Goal: Navigation & Orientation: Find specific page/section

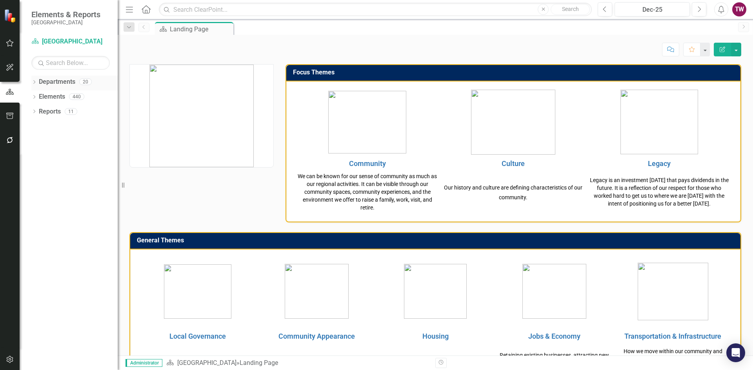
click at [37, 82] on icon "Dropdown" at bounding box center [33, 83] width 5 height 4
click at [37, 97] on icon "Dropdown" at bounding box center [38, 96] width 6 height 5
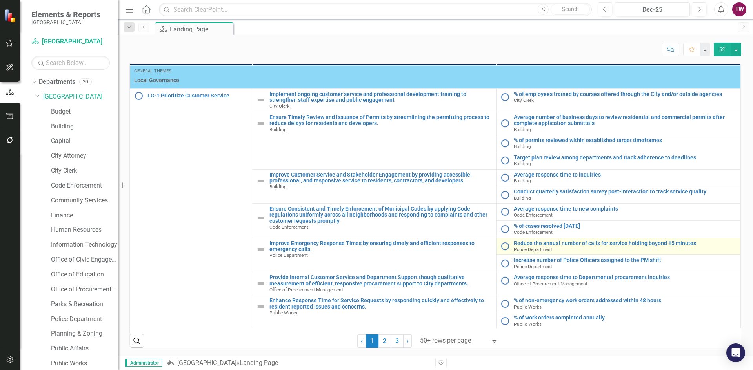
scroll to position [365, 0]
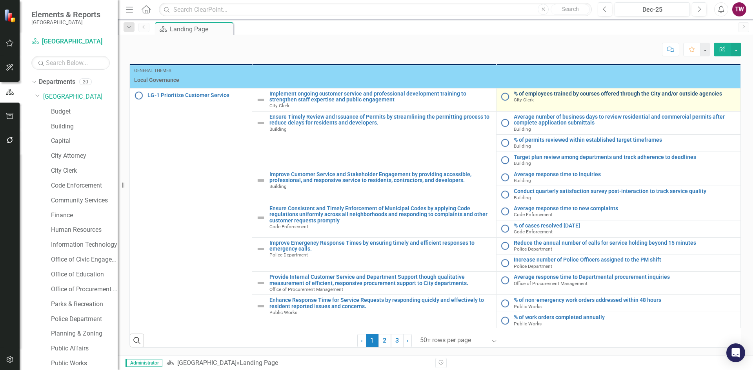
click at [543, 95] on link "% of employees trained by courses offered through the City and/or outside agenc…" at bounding box center [625, 94] width 223 height 6
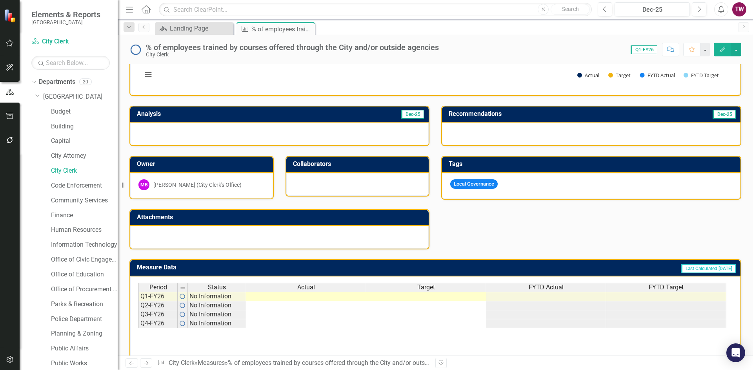
scroll to position [144, 0]
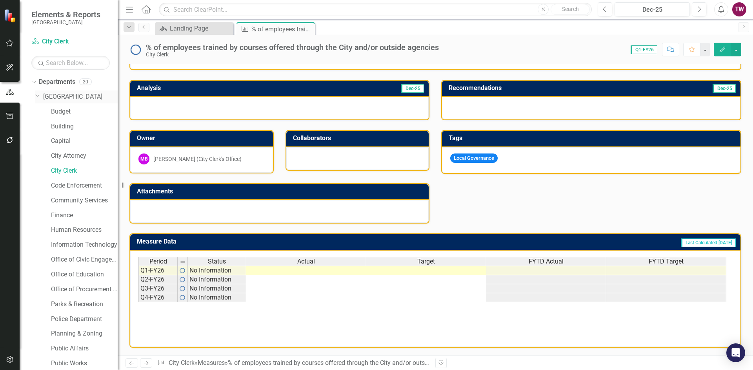
click at [61, 100] on link "[GEOGRAPHIC_DATA]" at bounding box center [80, 97] width 74 height 9
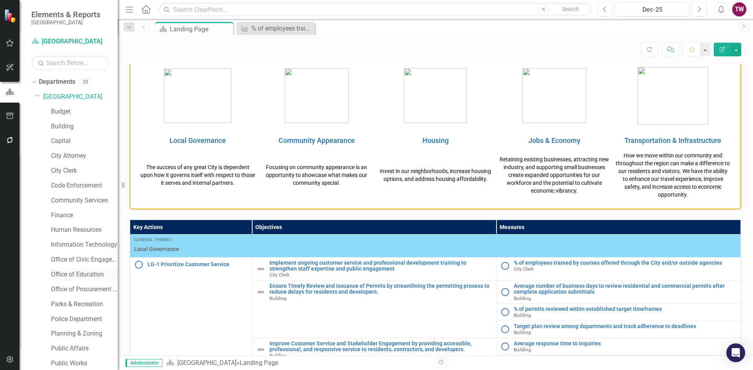
scroll to position [46, 0]
click at [67, 305] on link "Public Affairs" at bounding box center [84, 302] width 67 height 9
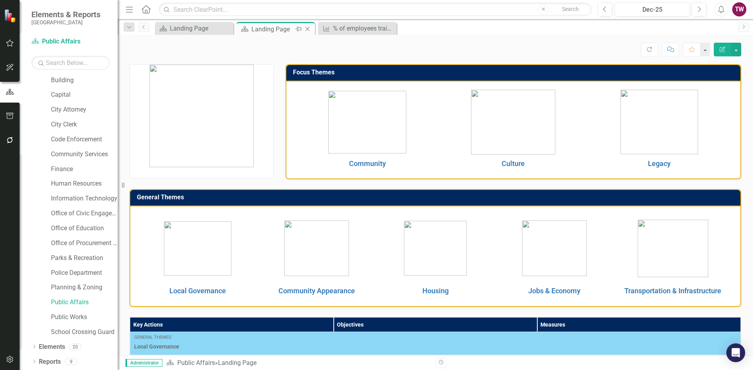
click at [306, 27] on icon "Close" at bounding box center [307, 29] width 8 height 6
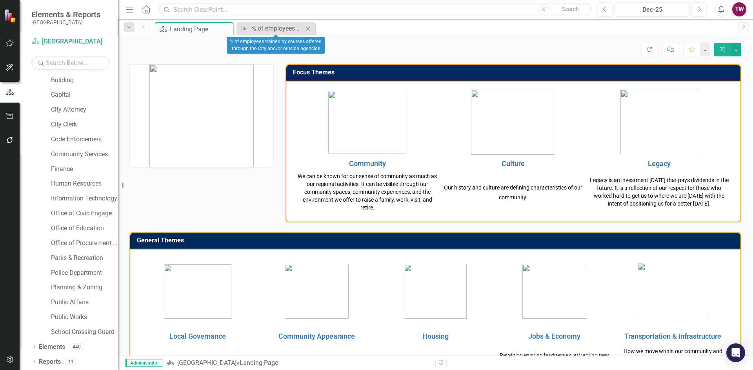
click at [306, 27] on icon "Close" at bounding box center [308, 28] width 8 height 6
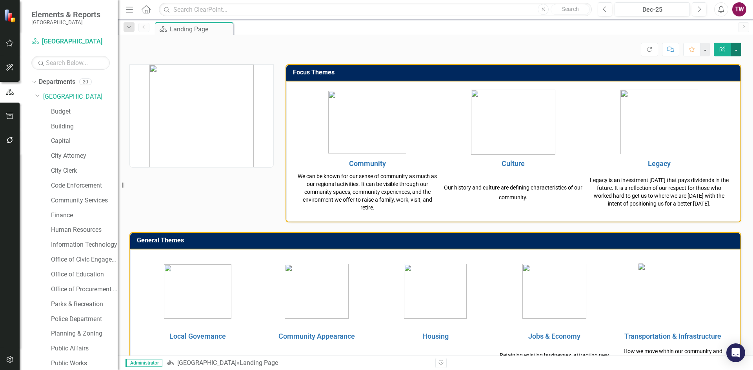
click at [735, 46] on button "button" at bounding box center [736, 50] width 10 height 14
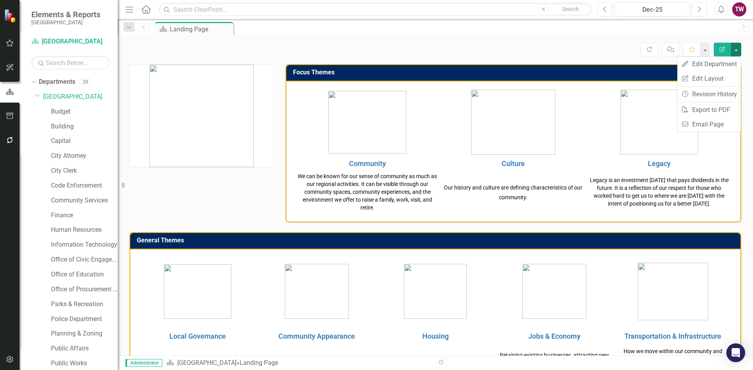
click at [566, 36] on div "Score: N/A Dec-25 Completed Refresh Comment Favorite Edit Report" at bounding box center [435, 47] width 635 height 24
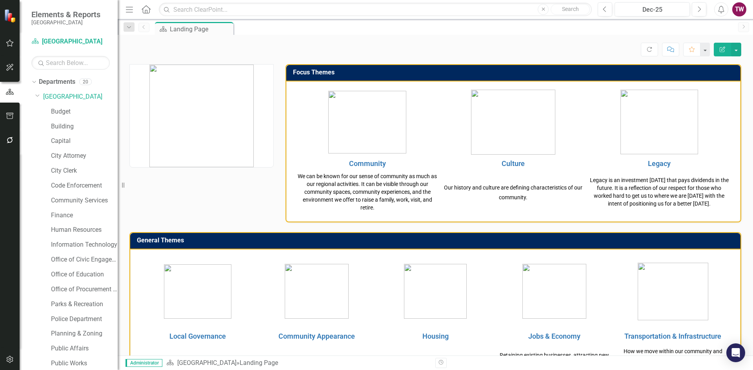
click at [742, 9] on div "TW" at bounding box center [739, 9] width 14 height 14
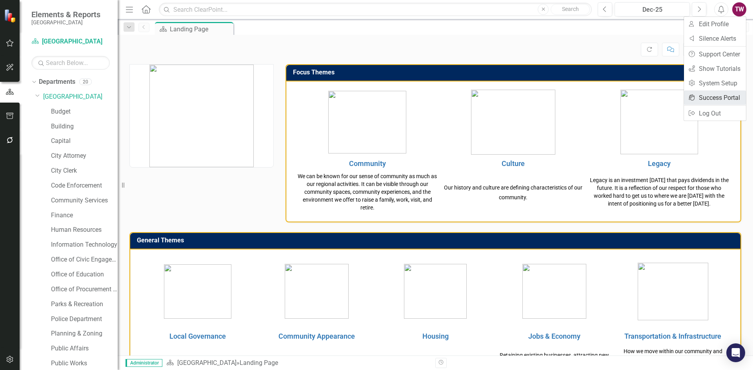
click at [707, 101] on link "icon.portal Success Portal" at bounding box center [715, 98] width 62 height 15
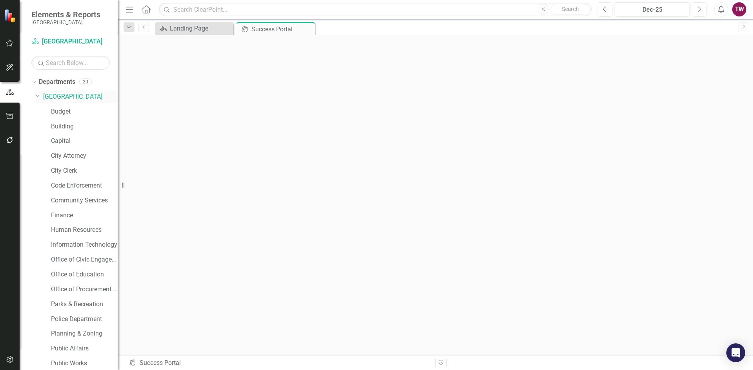
click at [54, 100] on link "[GEOGRAPHIC_DATA]" at bounding box center [80, 97] width 74 height 9
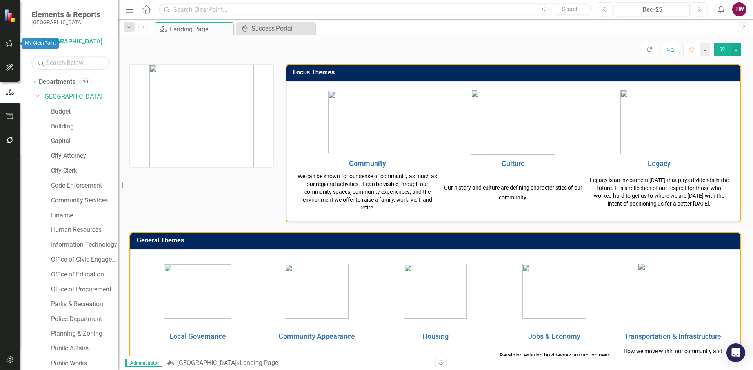
click at [11, 45] on icon "button" at bounding box center [10, 43] width 8 height 6
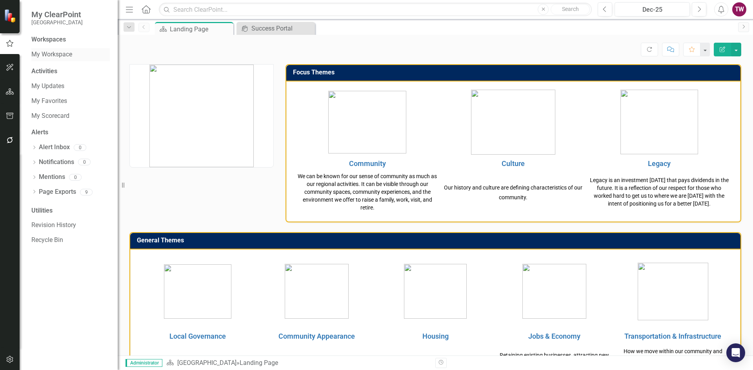
click at [54, 55] on link "My Workspace" at bounding box center [70, 54] width 78 height 9
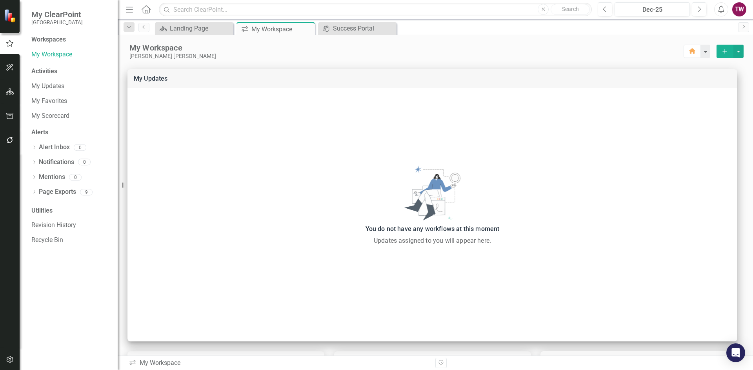
click at [43, 11] on span "My ClearPoint" at bounding box center [56, 14] width 51 height 9
click at [130, 12] on icon "Menu" at bounding box center [129, 9] width 10 height 8
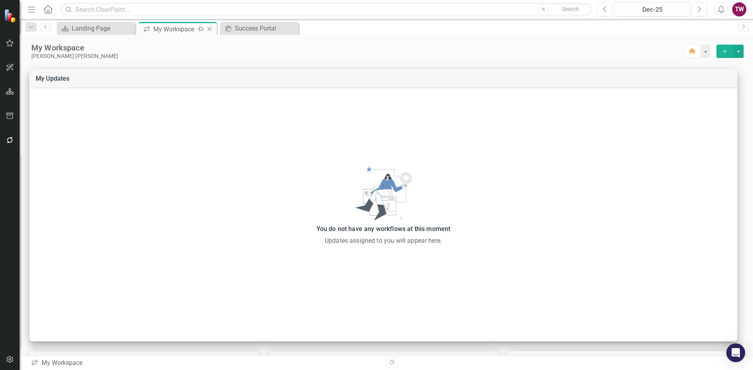
click at [209, 29] on icon at bounding box center [209, 29] width 4 height 4
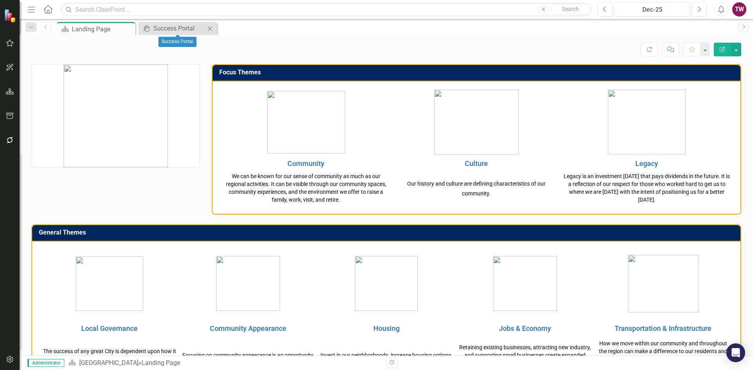
click at [209, 29] on icon at bounding box center [210, 28] width 4 height 4
click at [6, 41] on icon "button" at bounding box center [10, 43] width 8 height 6
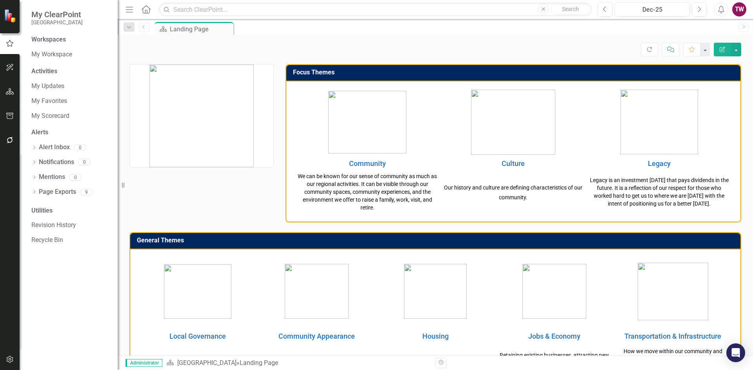
click at [10, 17] on img at bounding box center [11, 16] width 14 height 14
click at [63, 53] on link "My Workspace" at bounding box center [70, 54] width 78 height 9
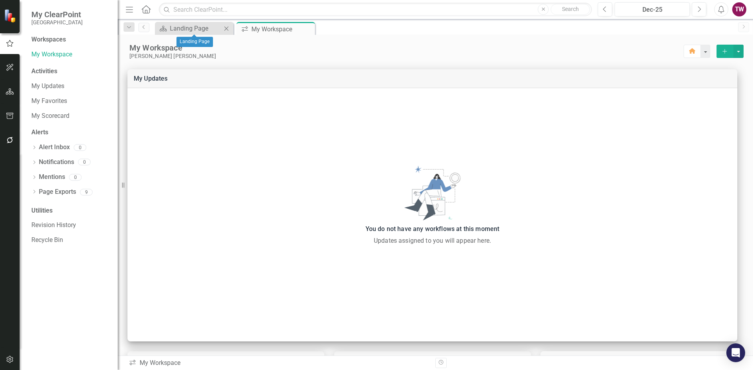
click at [227, 27] on icon "Close" at bounding box center [226, 28] width 8 height 6
click at [666, 10] on div "Dec-25" at bounding box center [652, 9] width 70 height 9
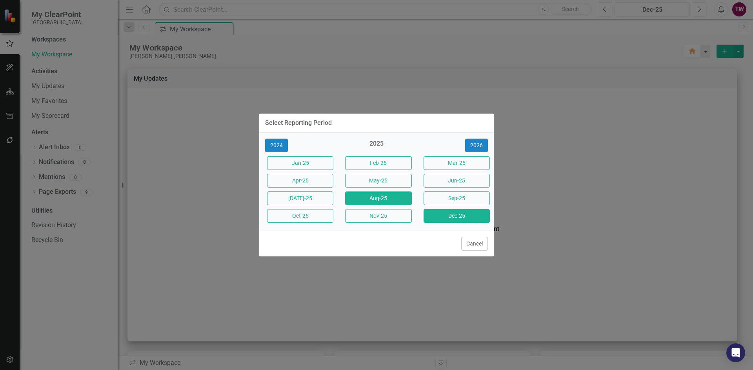
click at [389, 198] on button "Aug-25" at bounding box center [378, 199] width 66 height 14
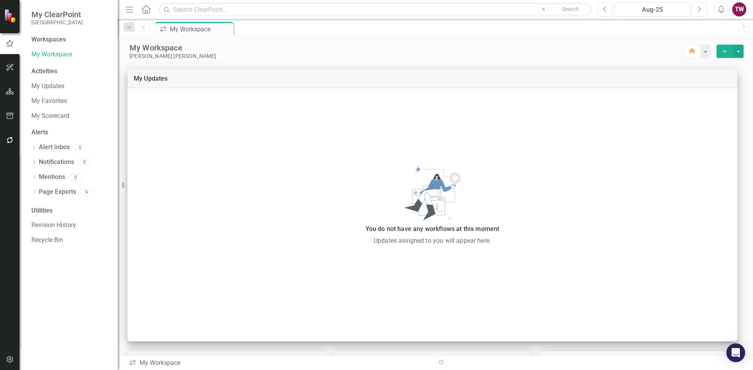
click at [723, 11] on icon "Alerts" at bounding box center [721, 9] width 8 height 8
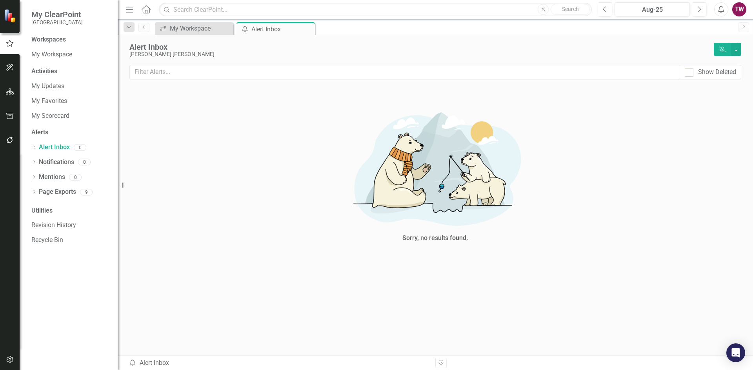
click at [742, 9] on div "TW" at bounding box center [739, 9] width 14 height 14
click at [710, 24] on link "User Edit Profile" at bounding box center [715, 24] width 62 height 15
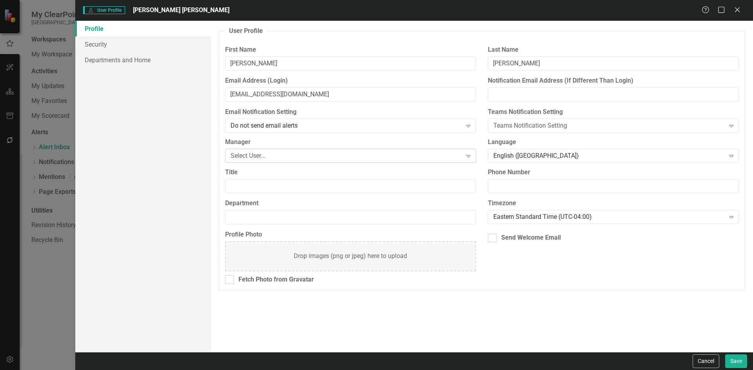
click at [472, 154] on icon "Expand" at bounding box center [468, 156] width 8 height 6
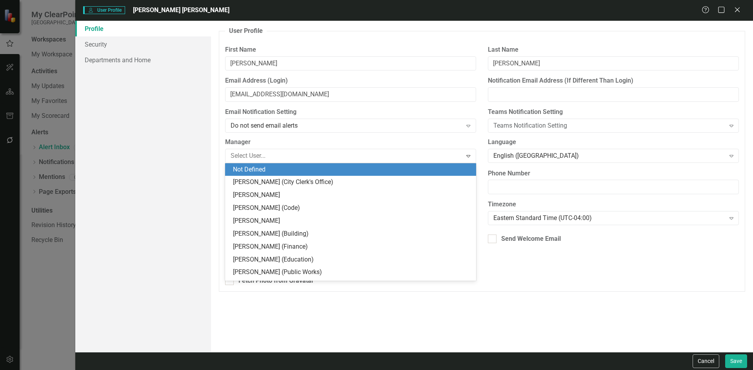
click at [490, 310] on div "User Profile ClearPoint has a wealth of options to help you ensure that people …" at bounding box center [482, 187] width 542 height 332
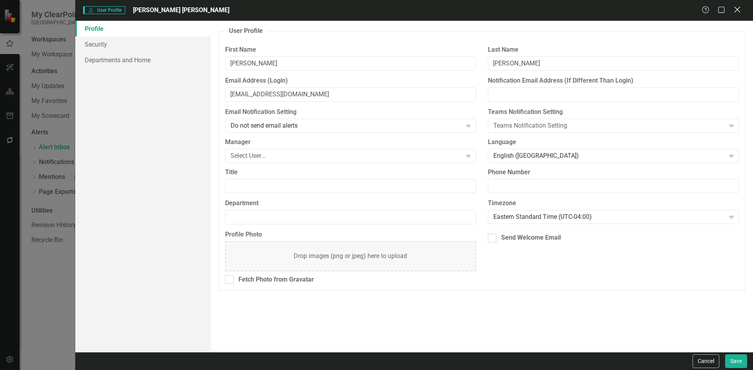
click at [734, 10] on icon "Close" at bounding box center [737, 9] width 10 height 7
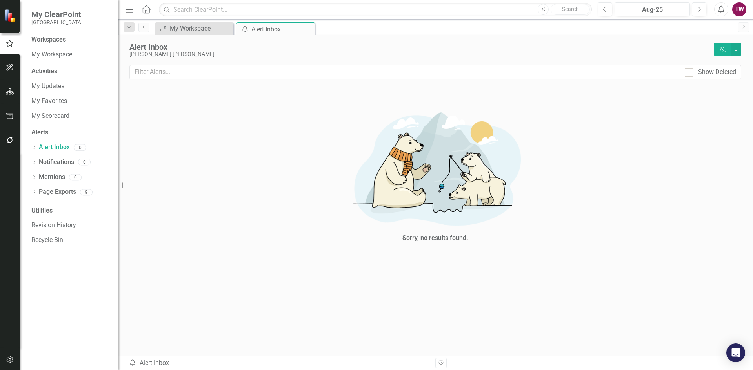
click at [740, 8] on div "TW" at bounding box center [739, 9] width 14 height 14
click at [680, 213] on div "Sorry, no results found." at bounding box center [435, 175] width 612 height 172
click at [198, 29] on div "My Workspace" at bounding box center [196, 29] width 52 height 10
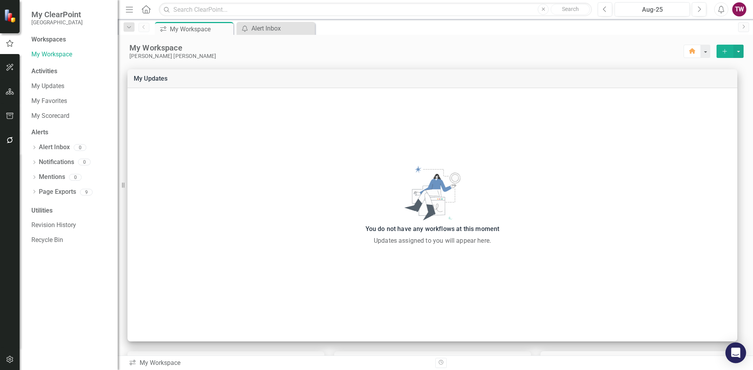
click at [736, 351] on icon "Open Intercom Messenger" at bounding box center [735, 353] width 9 height 10
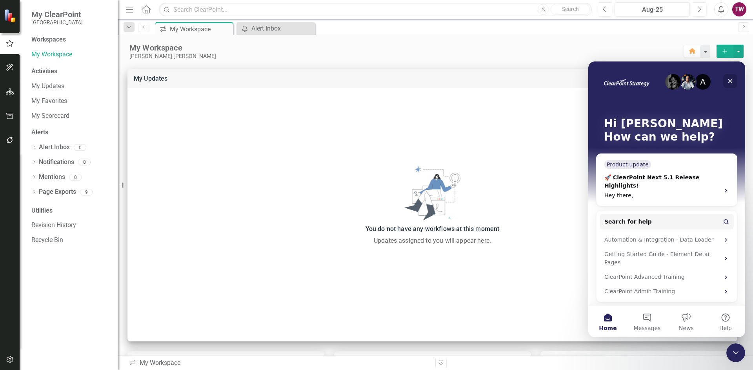
click at [731, 80] on icon "Close" at bounding box center [730, 81] width 6 height 6
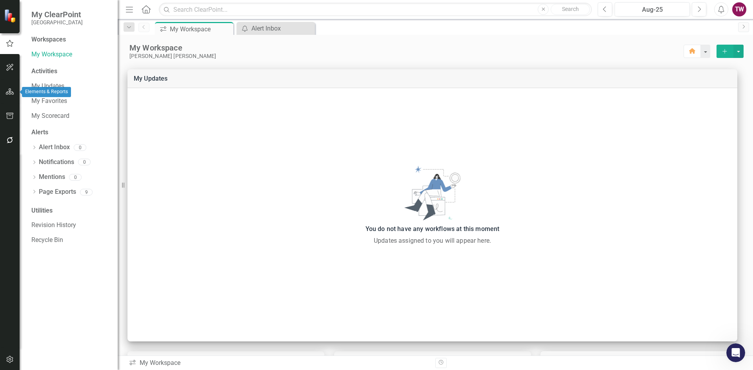
click at [9, 93] on icon "button" at bounding box center [10, 92] width 8 height 6
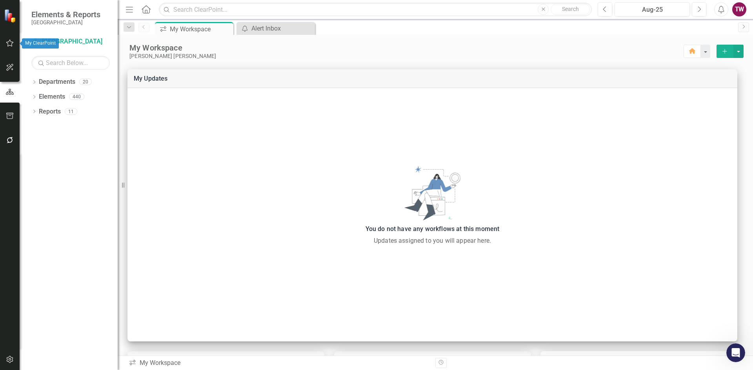
click at [9, 42] on icon "button" at bounding box center [10, 43] width 8 height 6
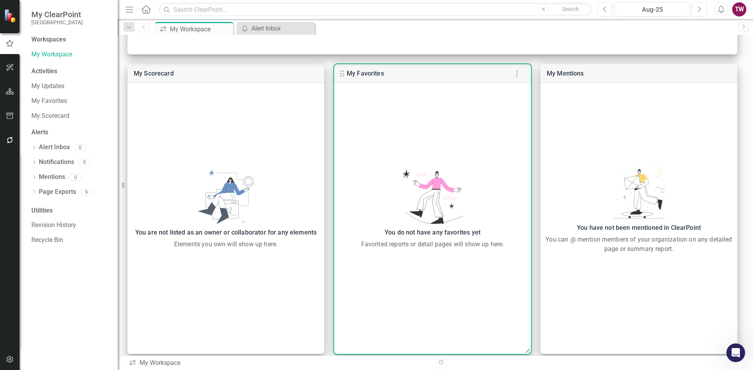
scroll to position [296, 0]
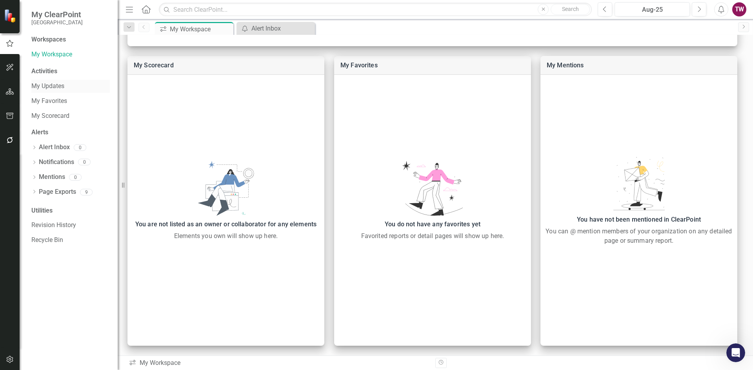
click at [55, 89] on link "My Updates" at bounding box center [70, 86] width 78 height 9
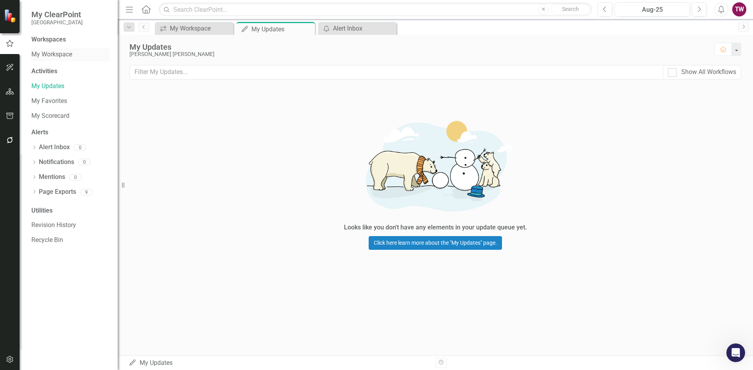
click at [52, 53] on link "My Workspace" at bounding box center [70, 54] width 78 height 9
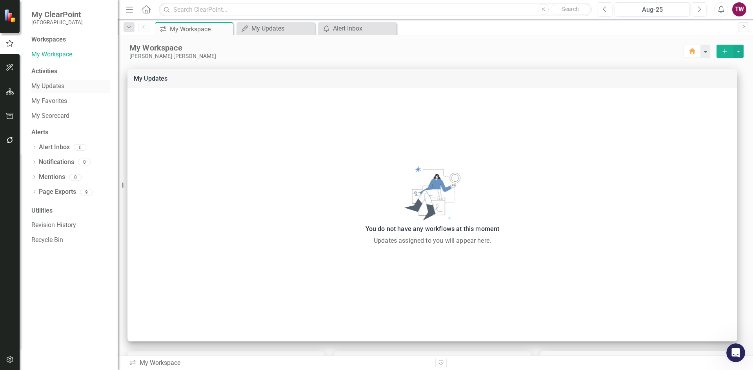
click at [49, 86] on link "My Updates" at bounding box center [70, 86] width 78 height 9
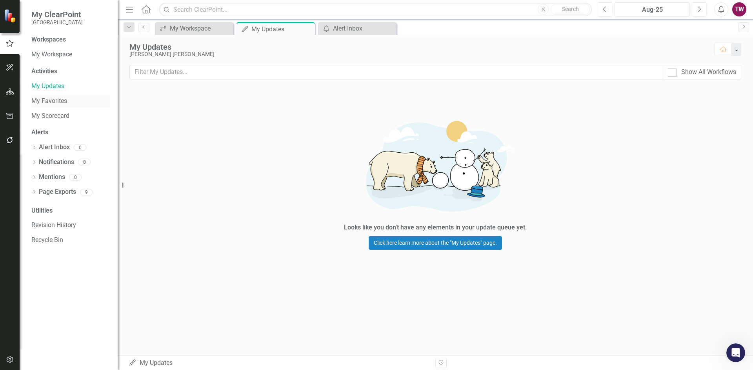
click at [47, 100] on link "My Favorites" at bounding box center [70, 101] width 78 height 9
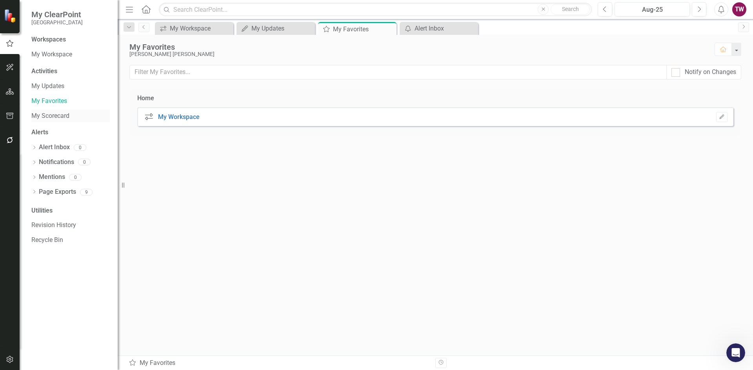
click at [44, 116] on link "My Scorecard" at bounding box center [70, 116] width 78 height 9
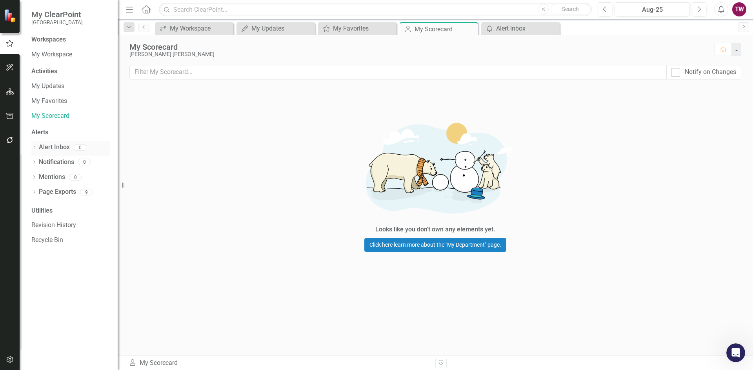
click at [64, 146] on link "Alert Inbox" at bounding box center [54, 147] width 31 height 9
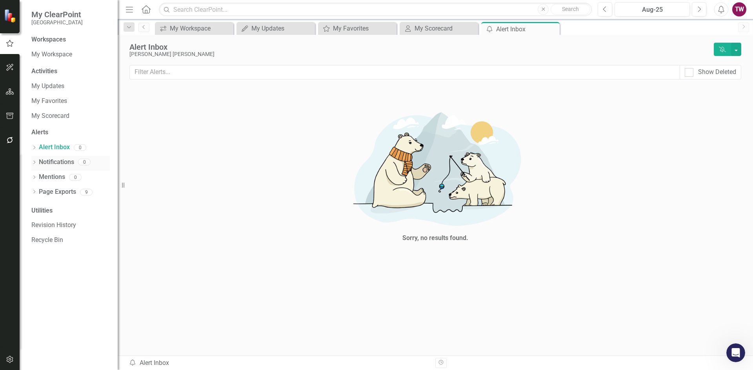
click at [60, 162] on link "Notifications" at bounding box center [56, 162] width 35 height 9
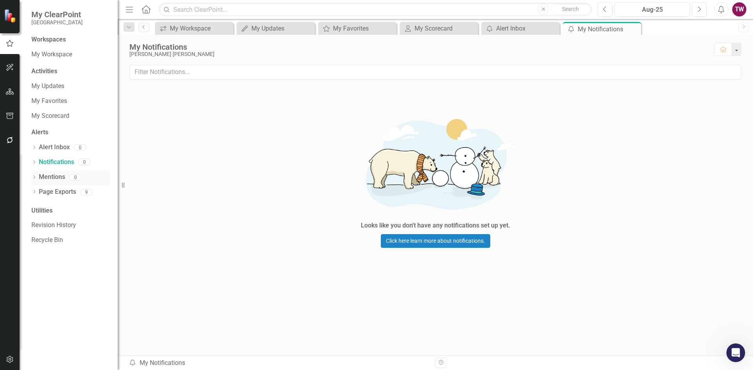
click at [54, 176] on link "Mentions" at bounding box center [52, 177] width 26 height 9
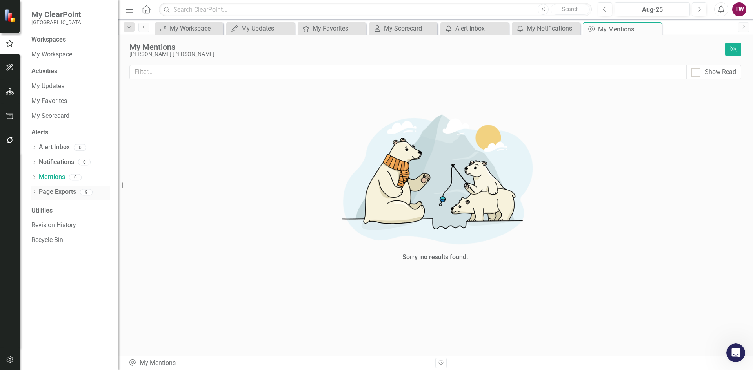
click at [54, 191] on link "Page Exports" at bounding box center [57, 192] width 37 height 9
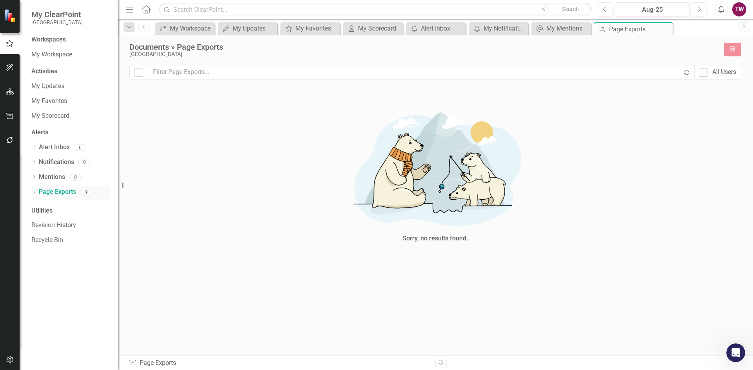
click at [34, 192] on icon "Dropdown" at bounding box center [33, 193] width 5 height 4
click at [50, 205] on link "PDF Jobs Economy" at bounding box center [72, 206] width 74 height 15
click at [34, 192] on icon "Dropdown" at bounding box center [33, 191] width 4 height 5
click at [11, 68] on icon "button" at bounding box center [10, 67] width 8 height 6
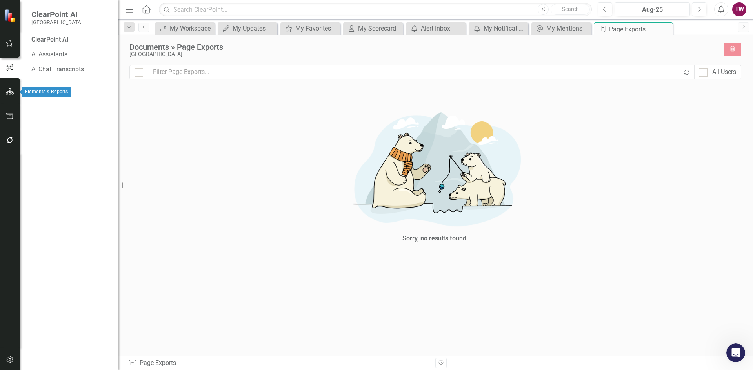
click at [6, 90] on icon "button" at bounding box center [10, 92] width 8 height 6
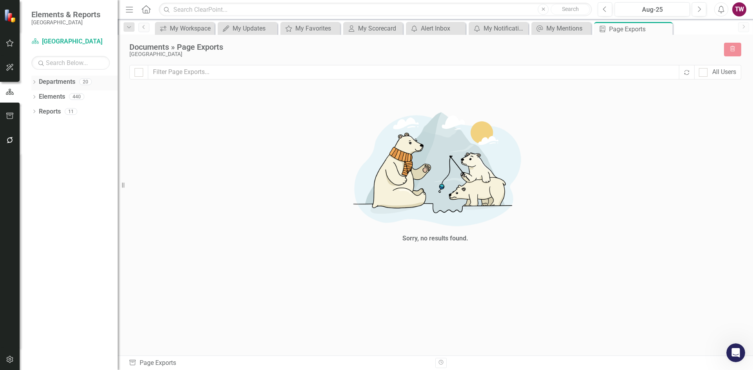
click at [34, 84] on icon "Dropdown" at bounding box center [33, 83] width 5 height 4
click at [39, 98] on icon "Dropdown" at bounding box center [38, 96] width 6 height 5
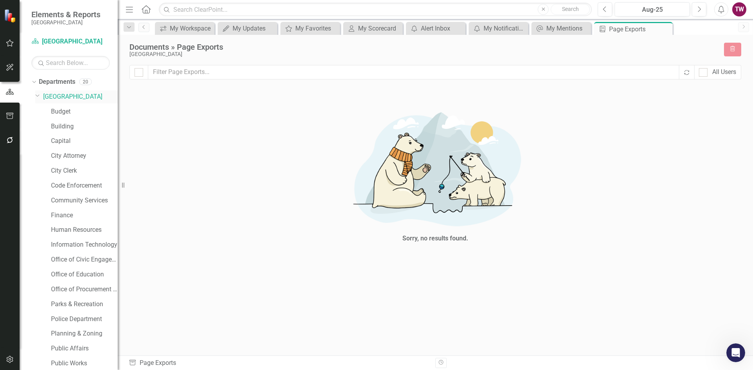
click at [58, 98] on link "[GEOGRAPHIC_DATA]" at bounding box center [80, 97] width 74 height 9
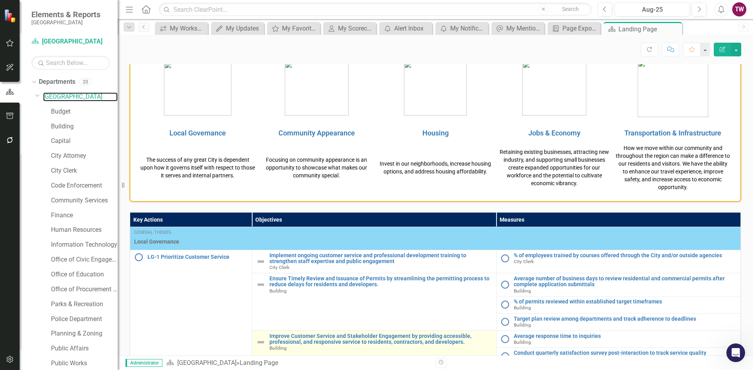
scroll to position [196, 0]
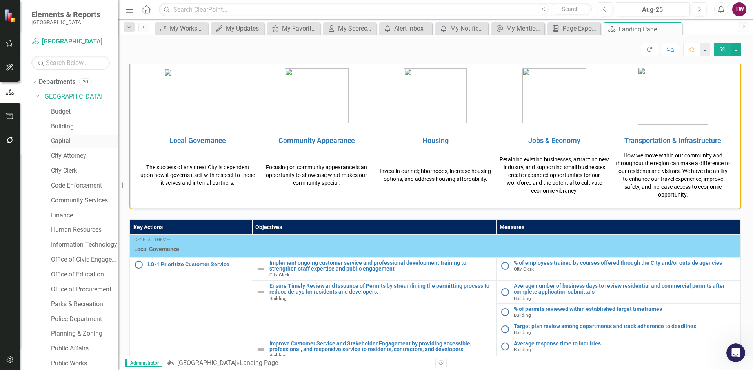
click at [67, 138] on link "Capital" at bounding box center [84, 141] width 67 height 9
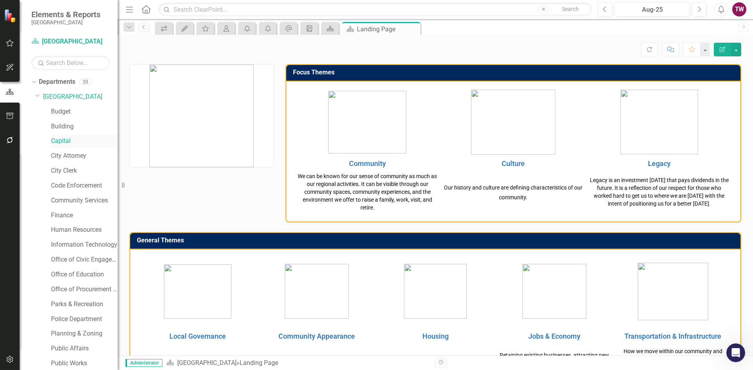
click at [61, 140] on link "Capital" at bounding box center [84, 141] width 67 height 9
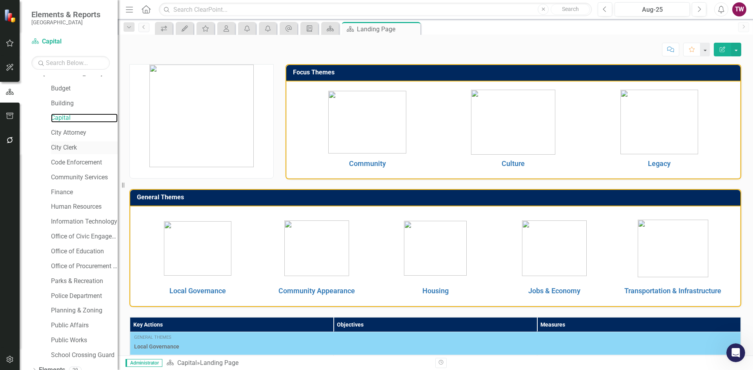
scroll to position [46, 0]
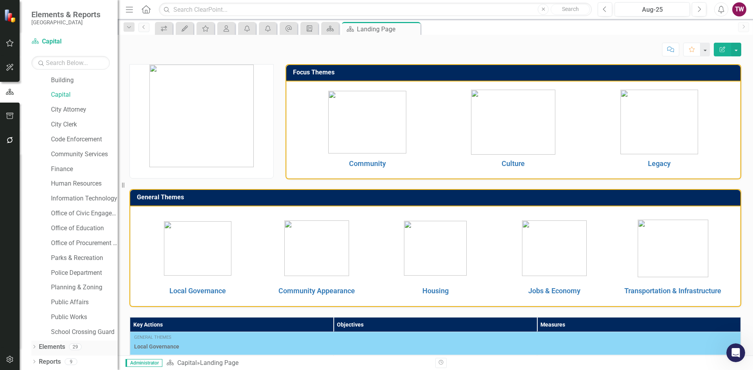
click at [46, 346] on link "Elements" at bounding box center [52, 347] width 26 height 9
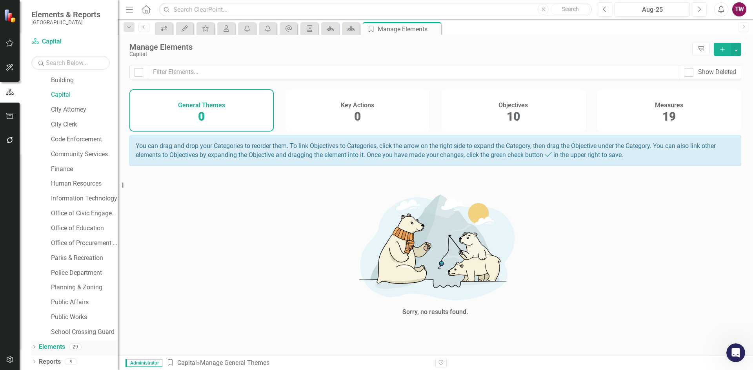
click at [36, 347] on icon "Dropdown" at bounding box center [33, 348] width 5 height 4
click at [72, 138] on link "Human Resources" at bounding box center [84, 139] width 67 height 9
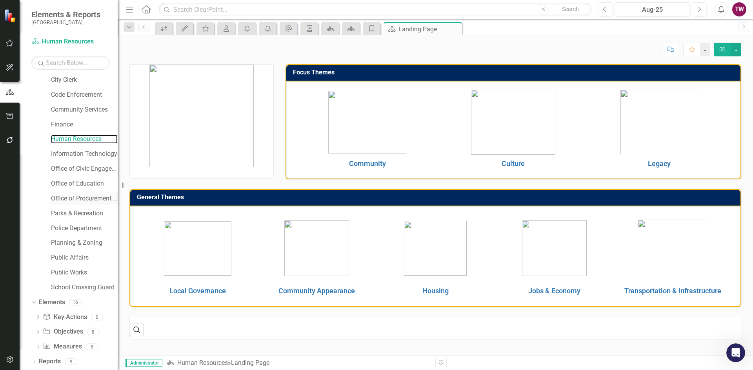
scroll to position [91, 0]
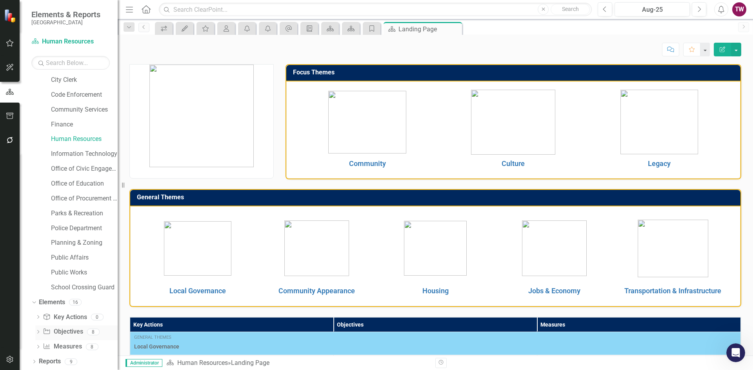
click at [39, 331] on icon "Dropdown" at bounding box center [37, 333] width 5 height 4
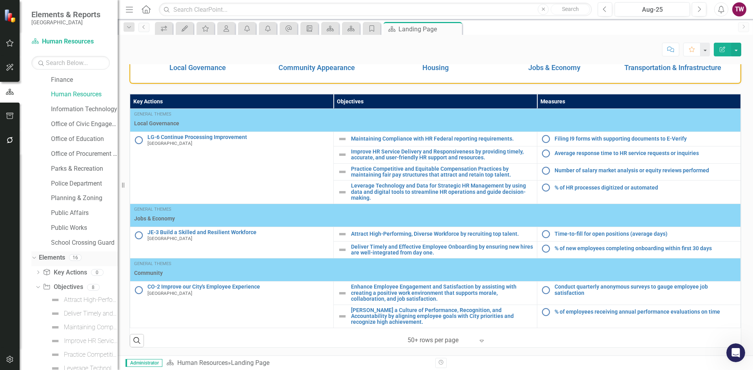
scroll to position [201, 0]
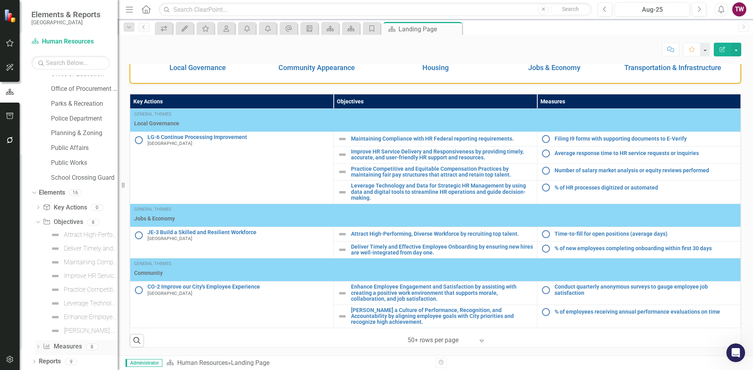
click at [36, 347] on icon "Dropdown" at bounding box center [37, 348] width 5 height 4
click at [70, 248] on div "Time-to-fill for open positions (average days)" at bounding box center [86, 250] width 62 height 7
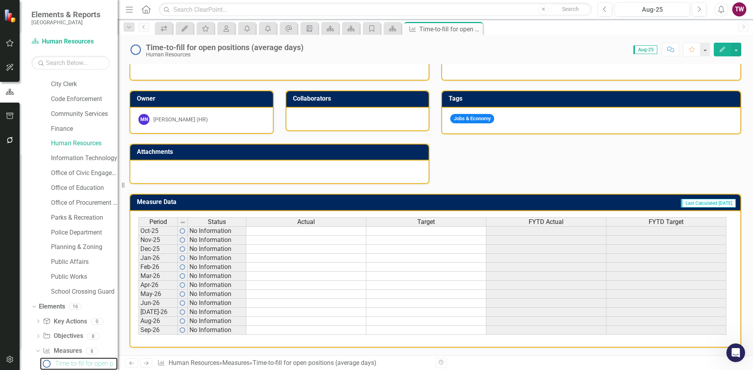
scroll to position [201, 0]
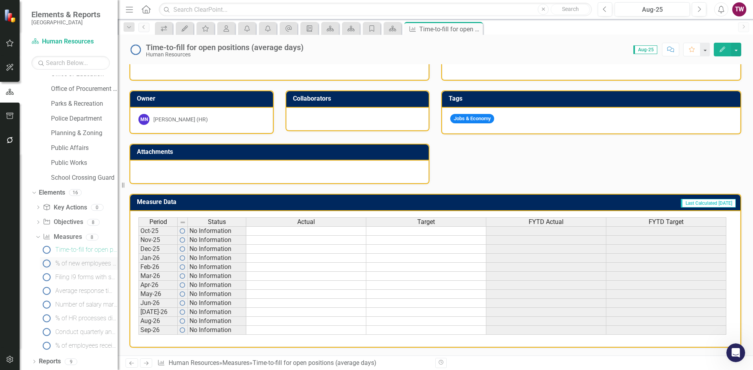
click at [78, 265] on div "% of new employees completing onboarding within first 30 days" at bounding box center [86, 263] width 62 height 7
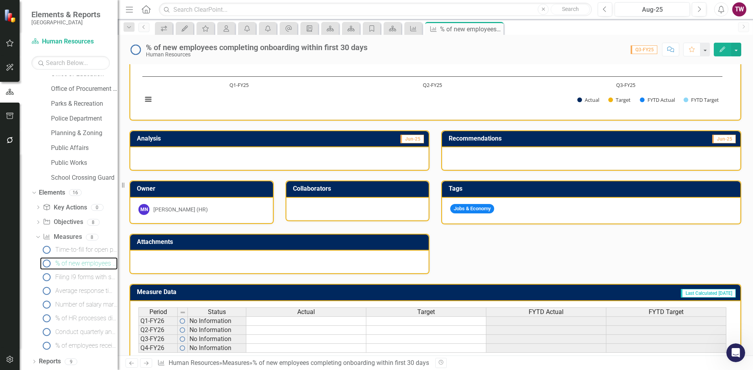
scroll to position [144, 0]
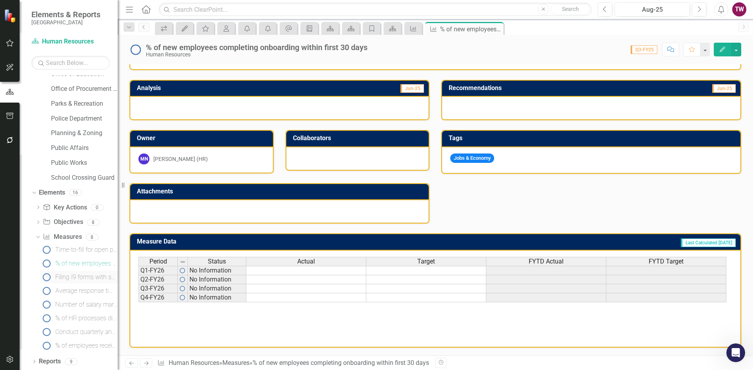
click at [71, 279] on div "Filing I9 forms with supporting documents to E-Verify" at bounding box center [86, 277] width 62 height 7
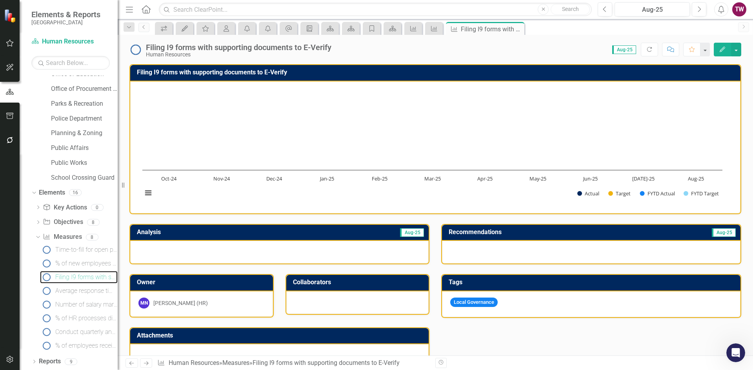
scroll to position [184, 0]
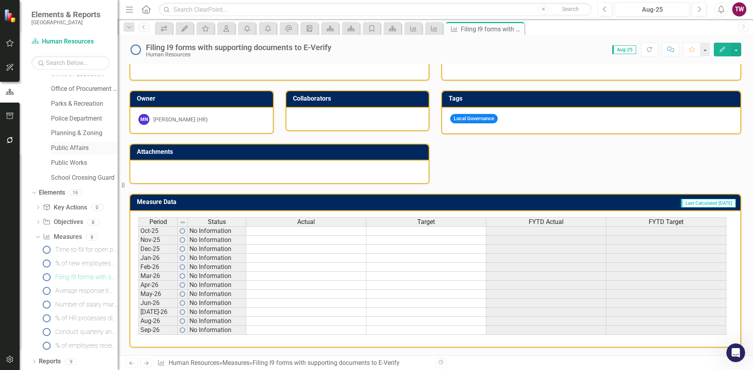
click at [67, 145] on link "Public Affairs" at bounding box center [84, 148] width 67 height 9
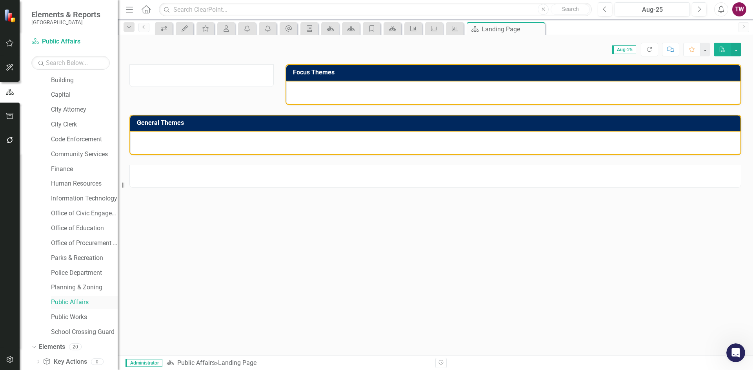
scroll to position [91, 0]
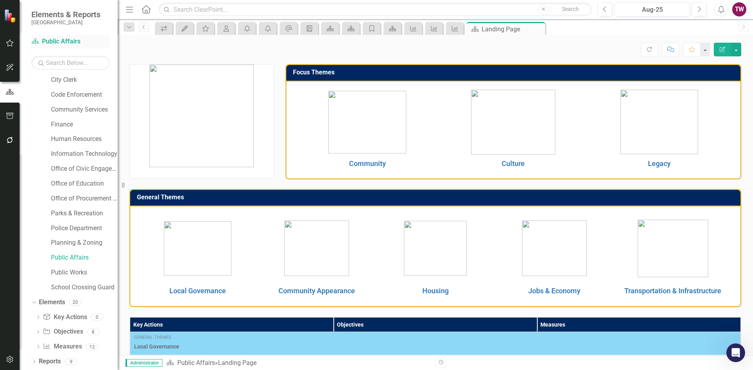
click at [67, 38] on link "Department Public Affairs" at bounding box center [70, 41] width 78 height 9
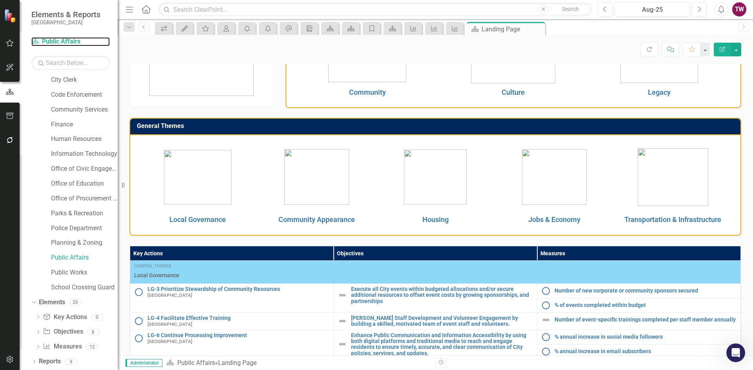
scroll to position [71, 0]
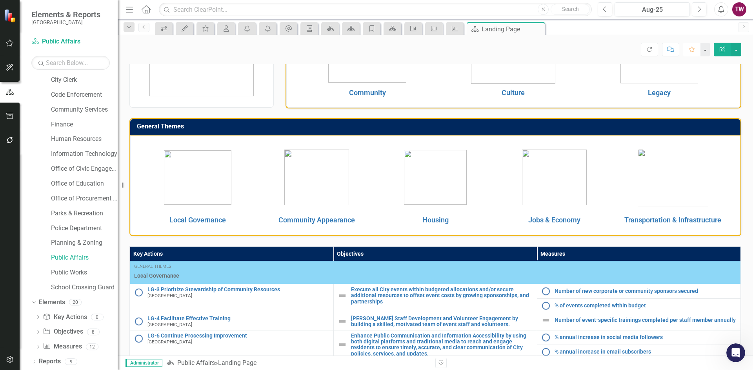
click at [693, 50] on icon "Favorite" at bounding box center [691, 49] width 7 height 5
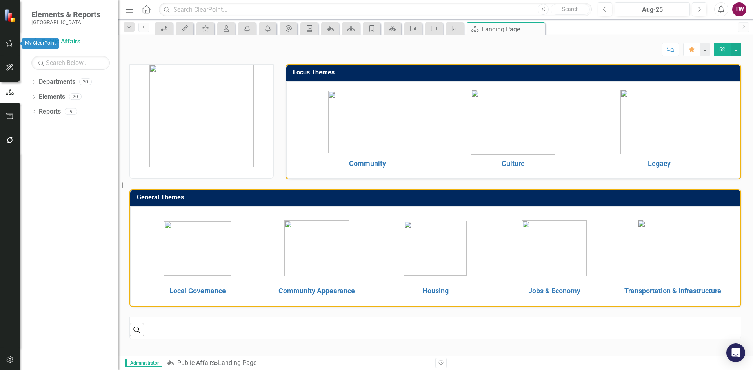
click at [8, 43] on icon "button" at bounding box center [10, 43] width 8 height 6
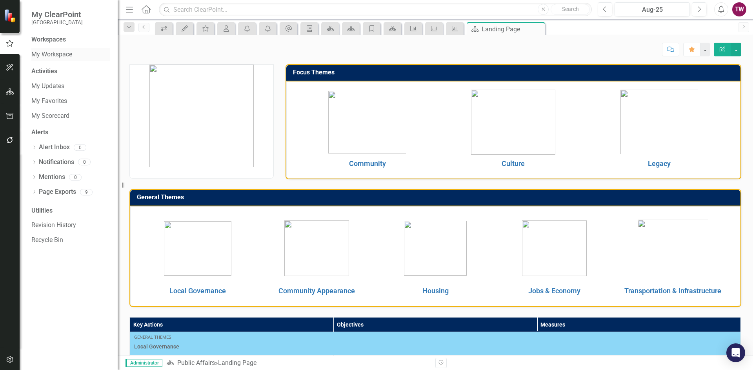
click at [59, 55] on link "My Workspace" at bounding box center [70, 54] width 78 height 9
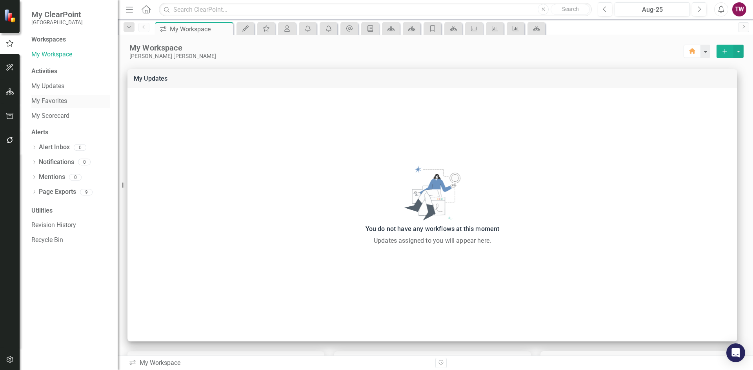
click at [54, 100] on link "My Favorites" at bounding box center [70, 101] width 78 height 9
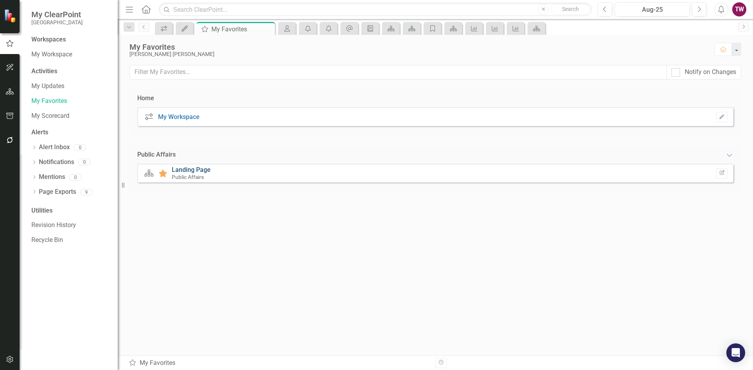
click at [191, 169] on link "Landing Page" at bounding box center [191, 169] width 39 height 7
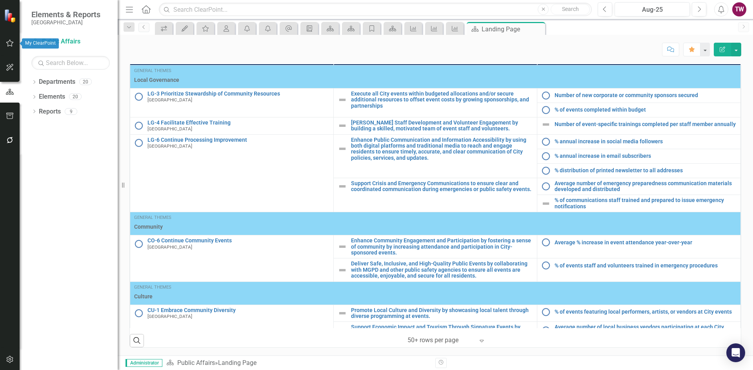
click at [10, 46] on icon "button" at bounding box center [10, 43] width 8 height 6
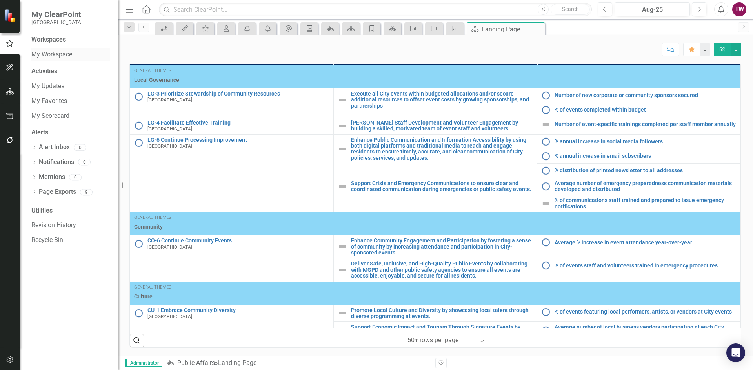
click at [54, 53] on link "My Workspace" at bounding box center [70, 54] width 78 height 9
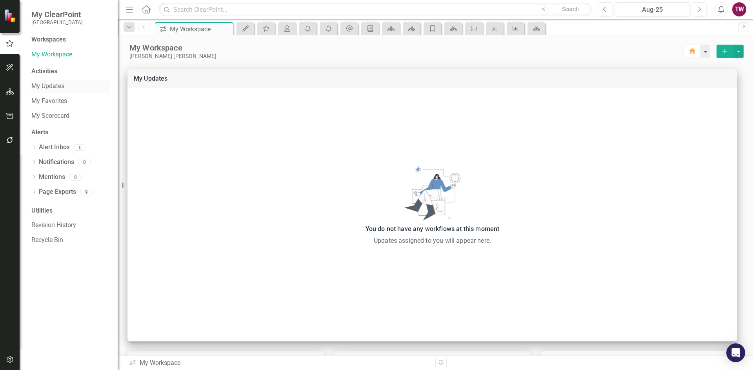
click at [49, 88] on link "My Updates" at bounding box center [70, 86] width 78 height 9
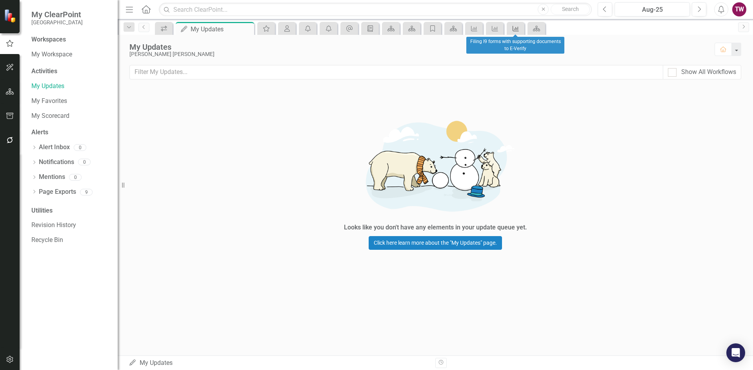
click at [521, 27] on link "Measure" at bounding box center [515, 29] width 14 height 10
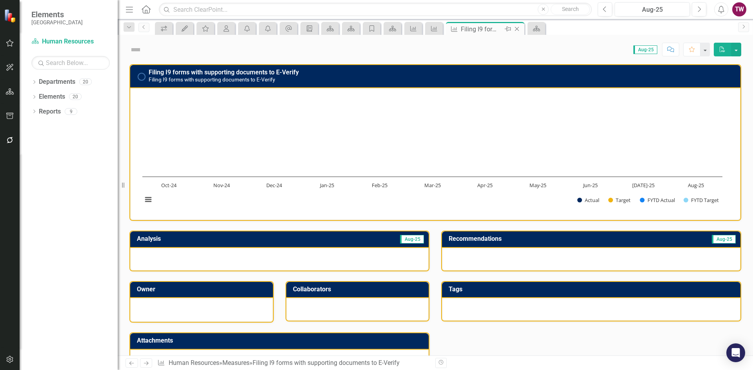
click at [517, 29] on icon at bounding box center [517, 29] width 4 height 4
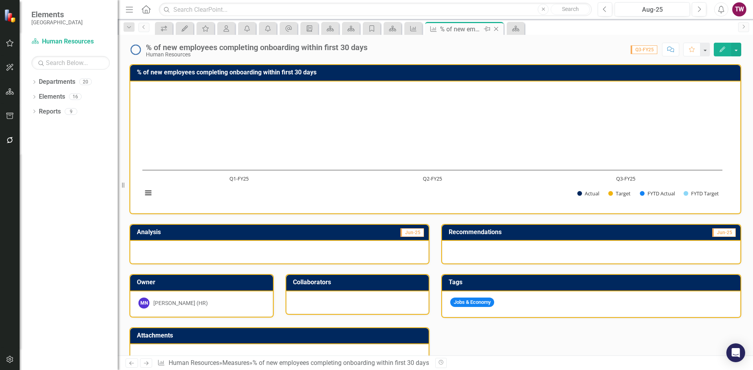
click at [495, 31] on icon "Close" at bounding box center [496, 29] width 8 height 6
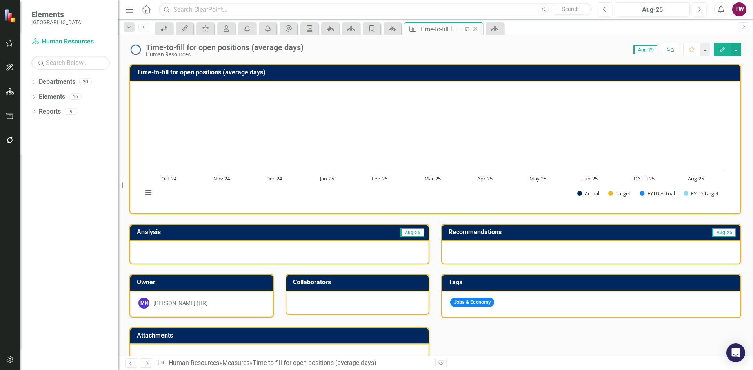
click at [478, 29] on icon "Close" at bounding box center [475, 29] width 8 height 6
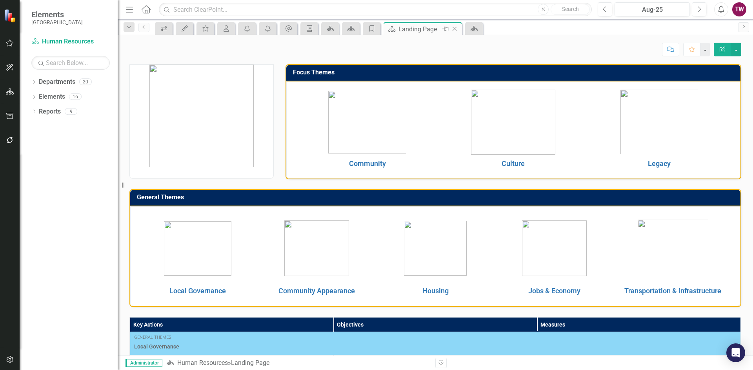
click at [455, 31] on icon "Close" at bounding box center [454, 29] width 8 height 6
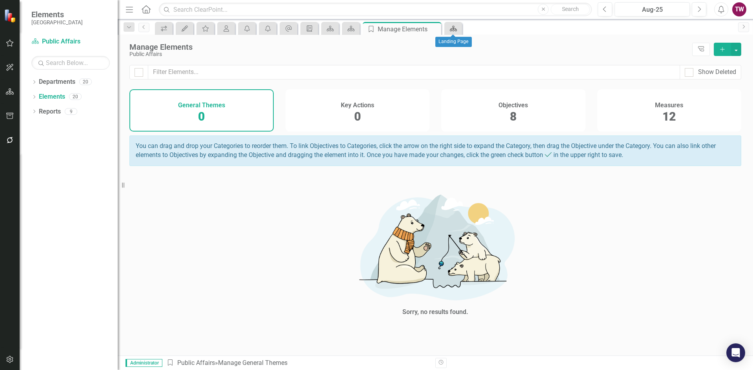
click at [455, 31] on icon "Department" at bounding box center [453, 28] width 8 height 6
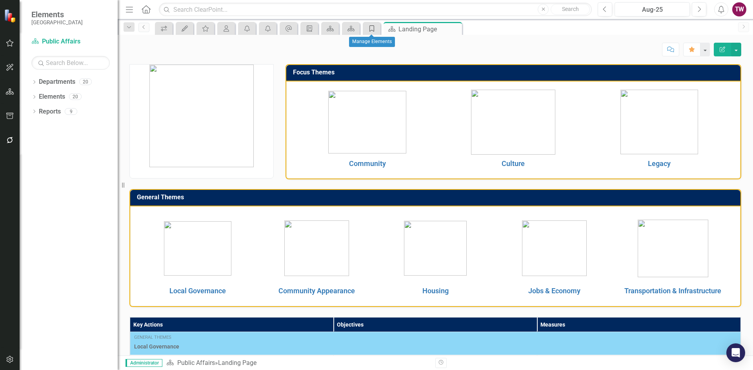
click at [366, 32] on div "General Theme" at bounding box center [370, 29] width 11 height 10
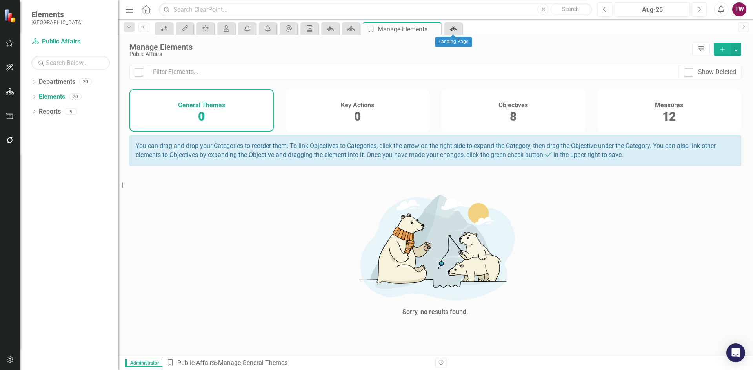
click at [448, 33] on div "Department" at bounding box center [451, 29] width 11 height 10
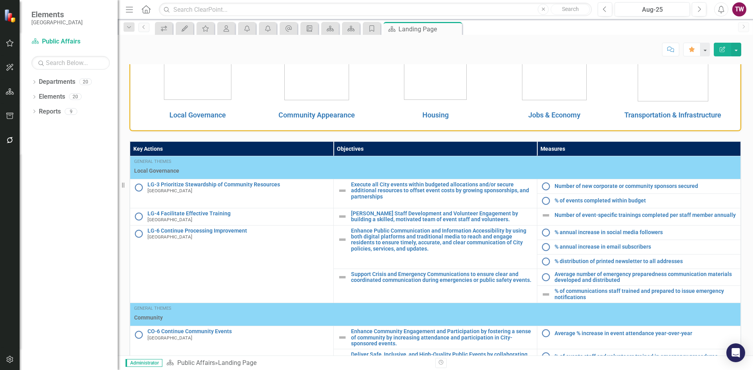
scroll to position [196, 0]
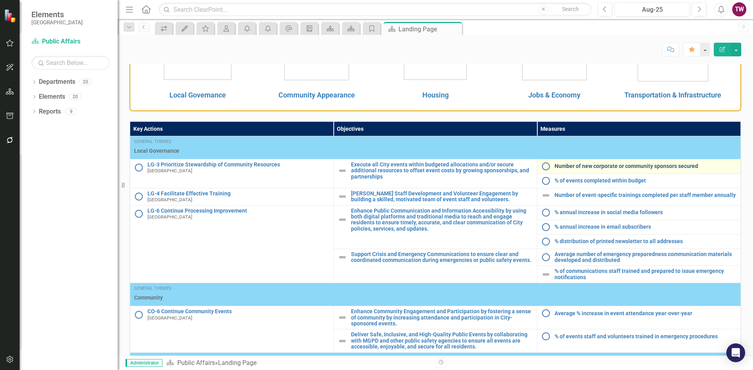
click at [605, 165] on link "Number of new corporate or community sponsors secured" at bounding box center [645, 166] width 182 height 6
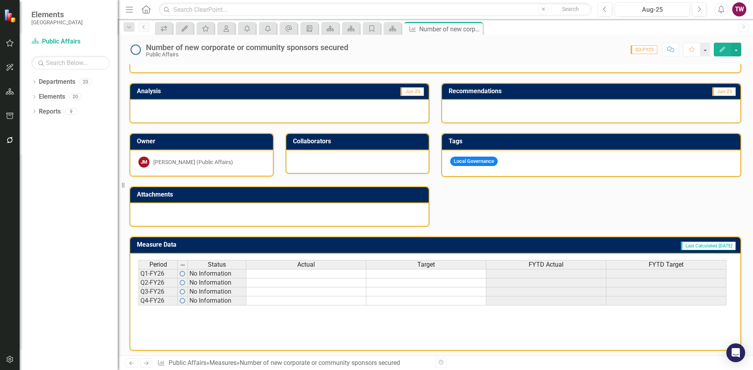
scroll to position [144, 0]
